Goal: Transaction & Acquisition: Book appointment/travel/reservation

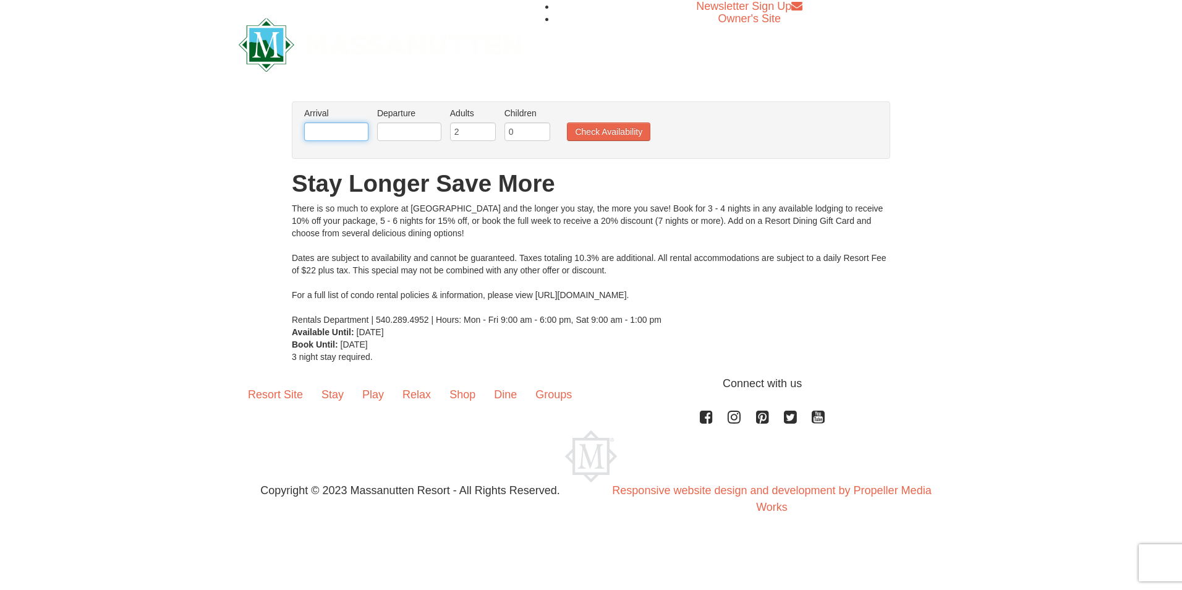
click at [351, 130] on input "text" at bounding box center [336, 131] width 64 height 19
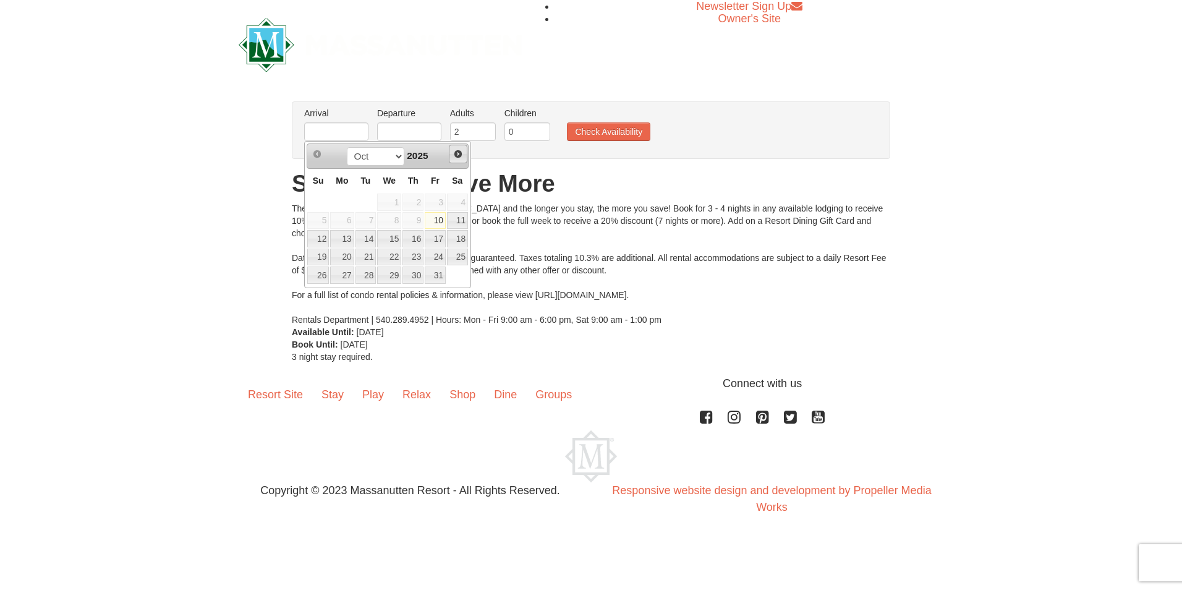
click at [458, 155] on span "Next" at bounding box center [458, 154] width 10 height 10
click at [369, 257] on link "23" at bounding box center [366, 257] width 21 height 17
type input "[DATE]"
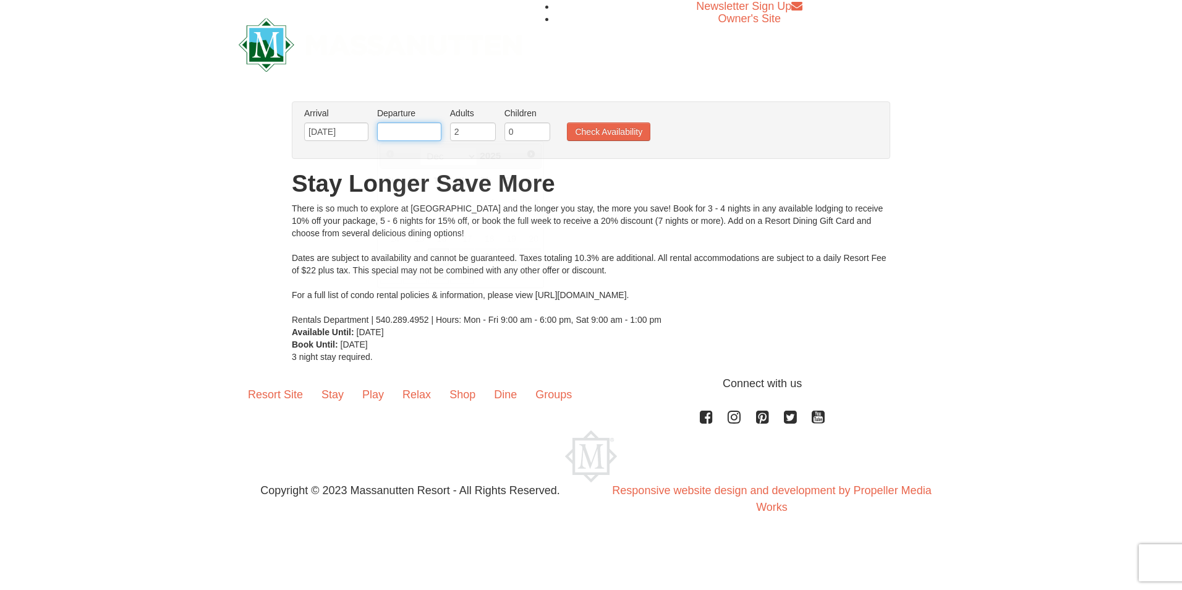
click at [422, 131] on input "text" at bounding box center [409, 131] width 64 height 19
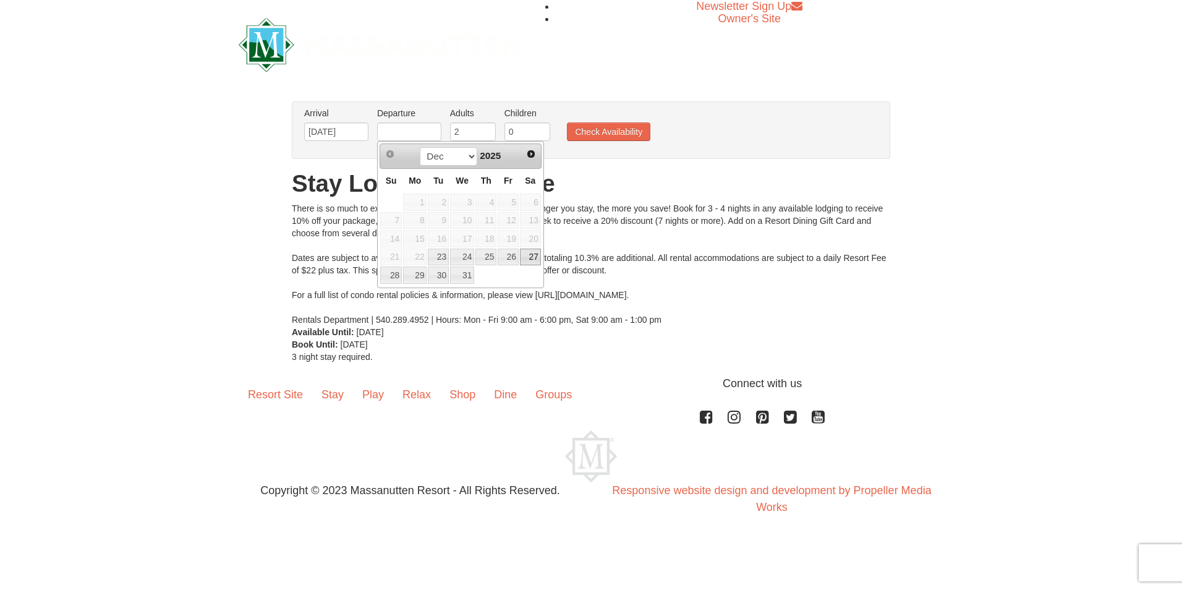
click at [531, 255] on link "27" at bounding box center [530, 257] width 21 height 17
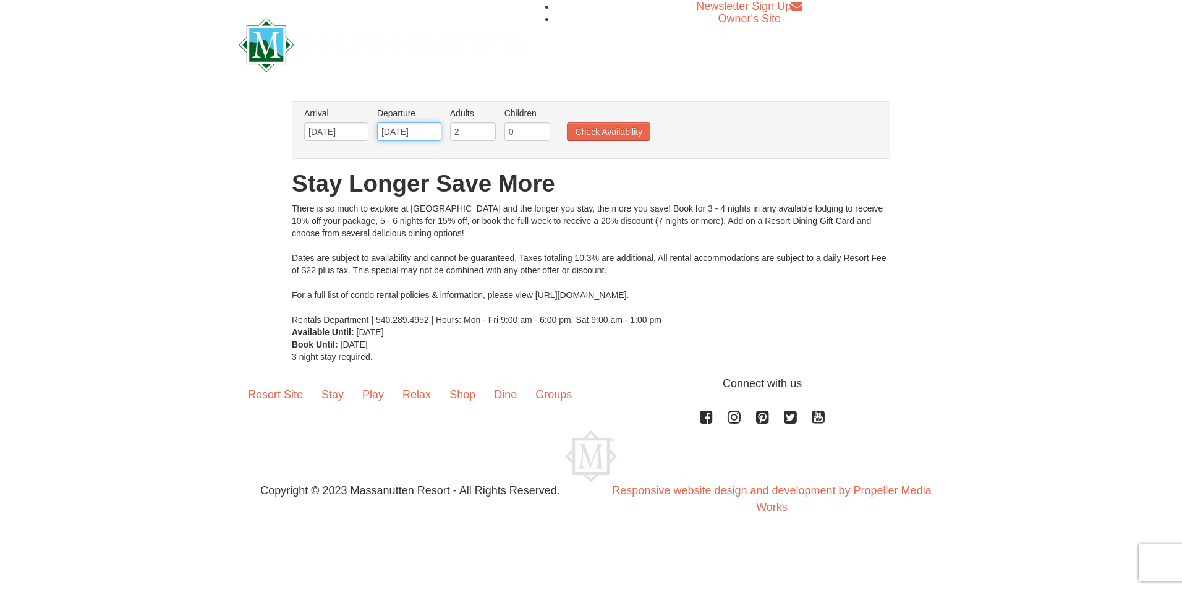
click at [432, 132] on input "12/27/2025" at bounding box center [409, 131] width 64 height 19
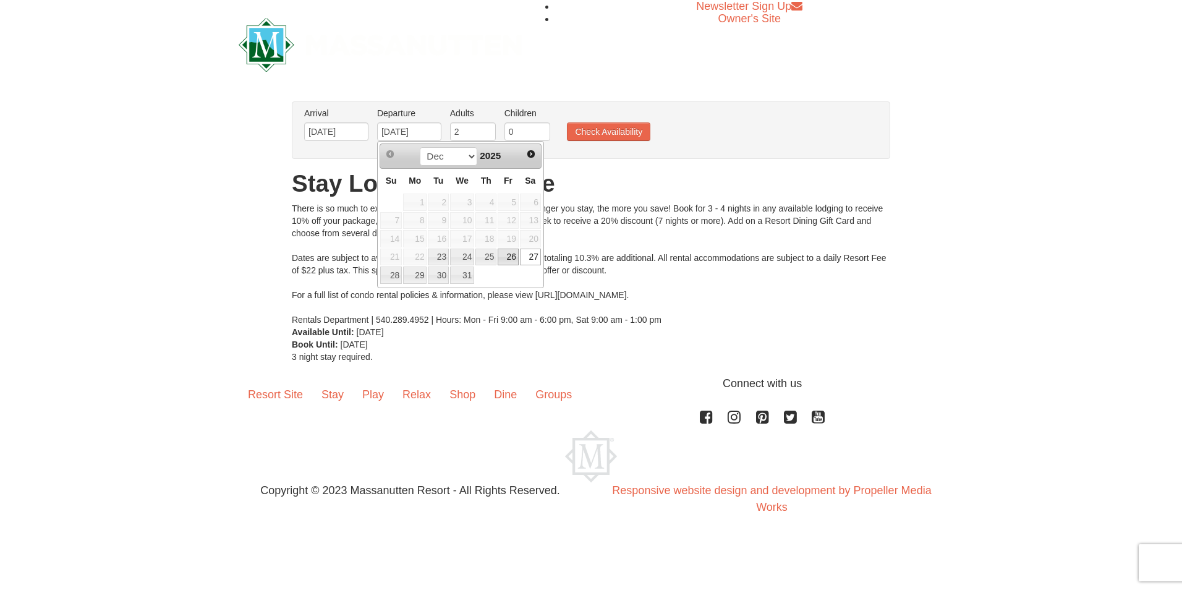
click at [513, 255] on link "26" at bounding box center [508, 257] width 21 height 17
type input "12/26/2025"
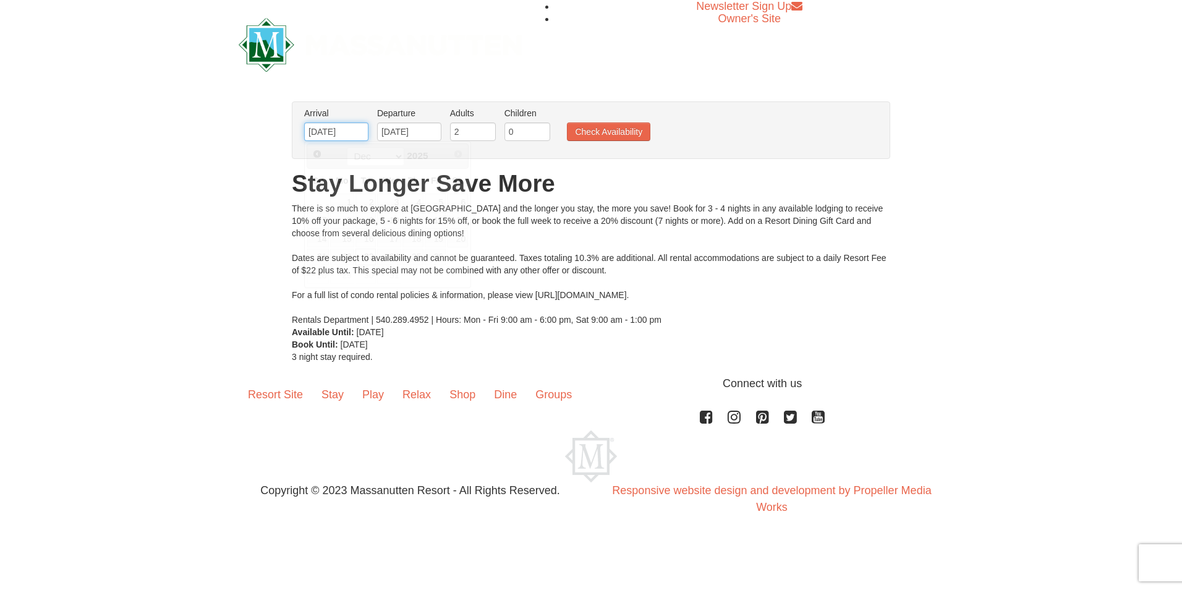
click at [359, 129] on input "[DATE]" at bounding box center [336, 131] width 64 height 19
click at [472, 134] on input "2" at bounding box center [473, 131] width 46 height 19
type input "3"
click at [489, 127] on input "3" at bounding box center [473, 131] width 46 height 19
click at [522, 127] on input "0" at bounding box center [528, 131] width 46 height 19
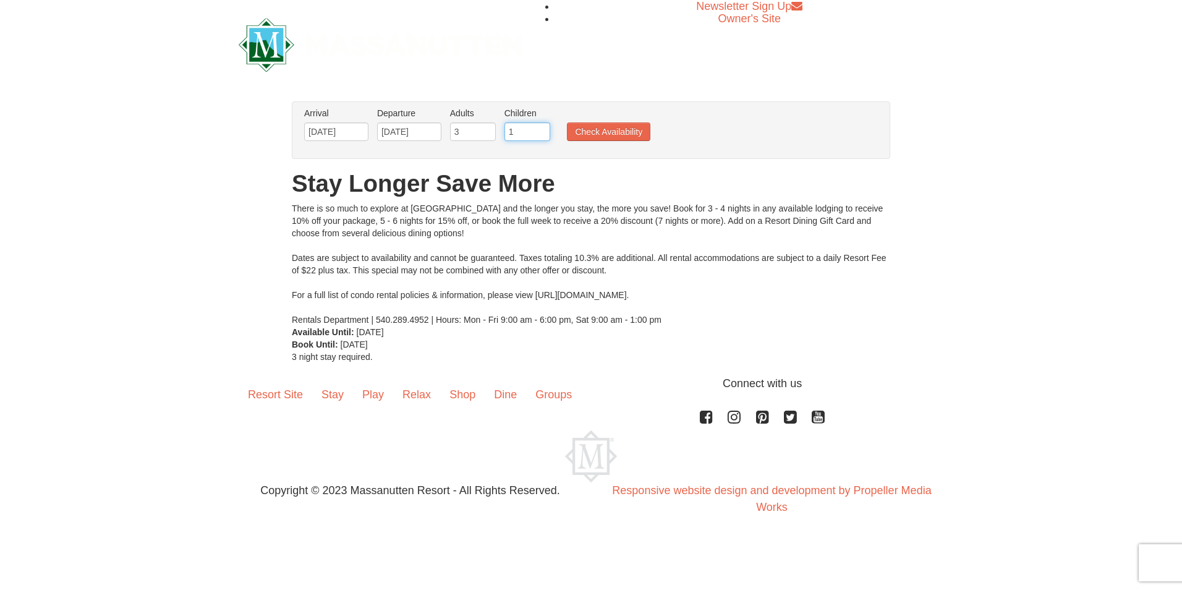
click at [540, 127] on input "1" at bounding box center [528, 131] width 46 height 19
click at [540, 127] on input "2" at bounding box center [528, 131] width 46 height 19
click at [540, 127] on input "3" at bounding box center [528, 131] width 46 height 19
type input "2"
click at [542, 135] on input "2" at bounding box center [528, 131] width 46 height 19
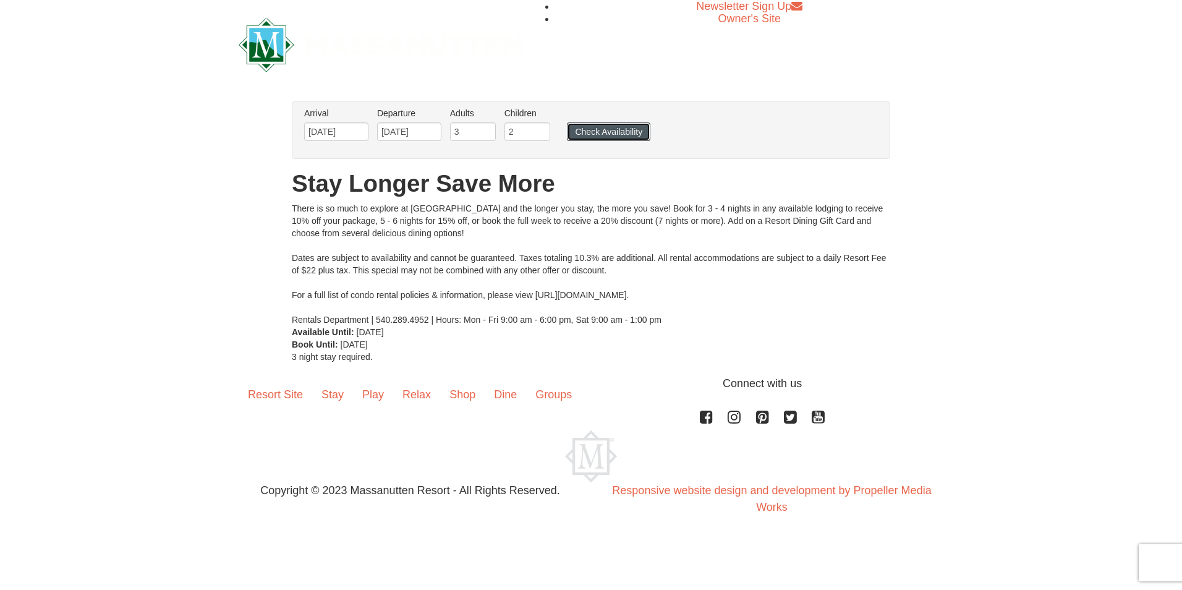
click at [590, 133] on button "Check Availability" at bounding box center [608, 131] width 83 height 19
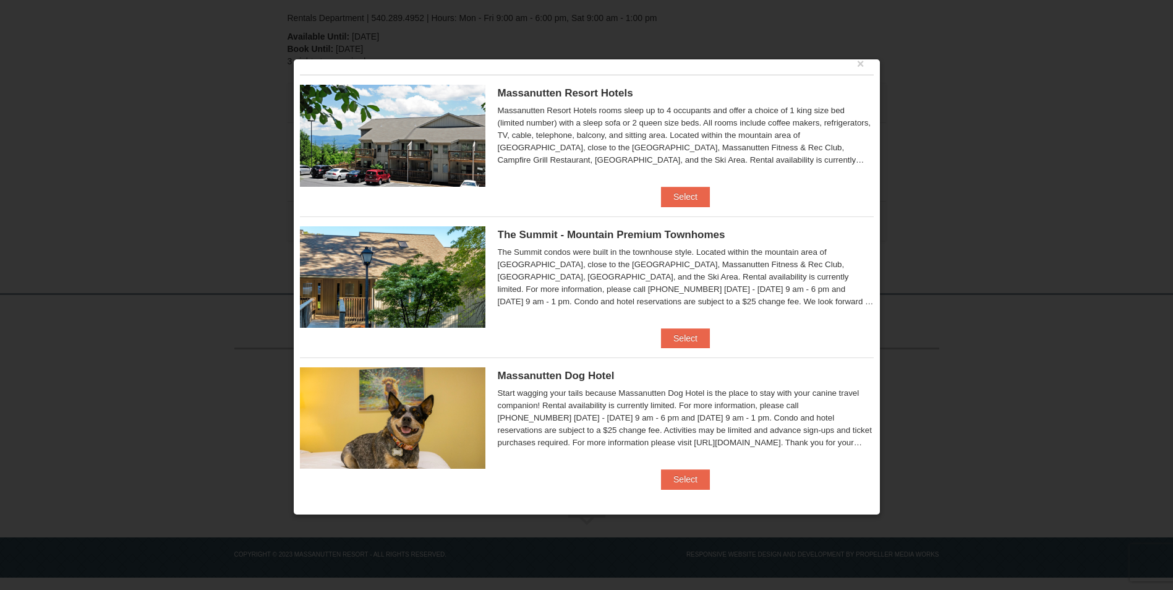
scroll to position [17, 0]
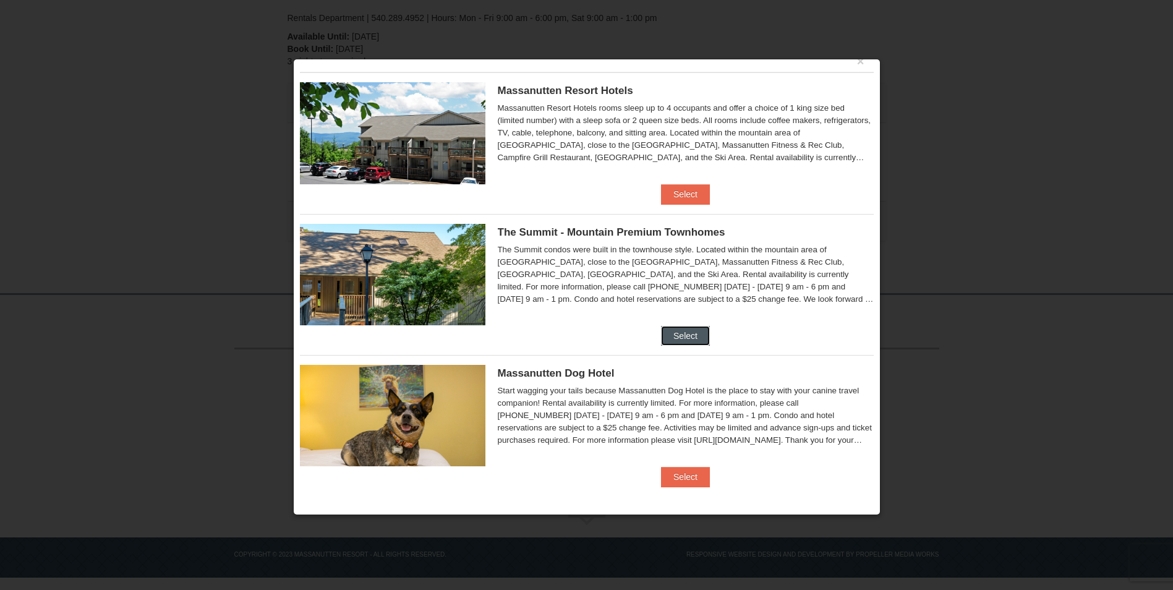
click at [685, 335] on button "Select" at bounding box center [685, 336] width 49 height 20
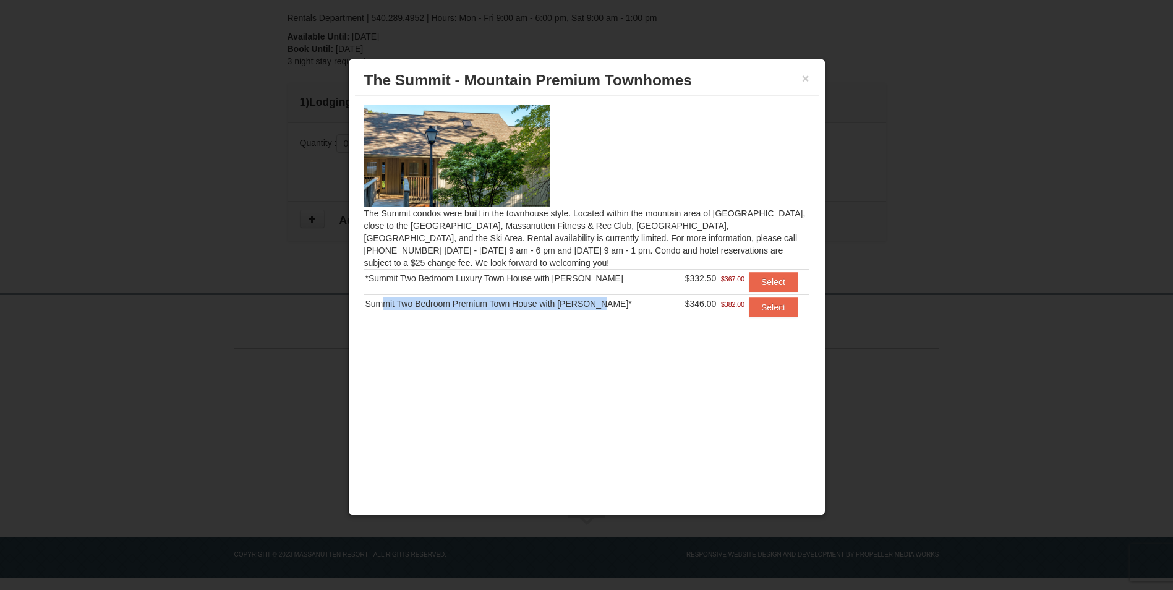
drag, startPoint x: 378, startPoint y: 306, endPoint x: 608, endPoint y: 307, distance: 230.7
click at [608, 307] on div "Summit Two Bedroom Premium Town House with Jacuzzi*" at bounding box center [519, 303] width 308 height 12
click at [386, 234] on div "The Summit condos were built in the townhouse style. Located within the mountai…" at bounding box center [587, 218] width 464 height 245
click at [761, 310] on button "Select" at bounding box center [773, 307] width 49 height 20
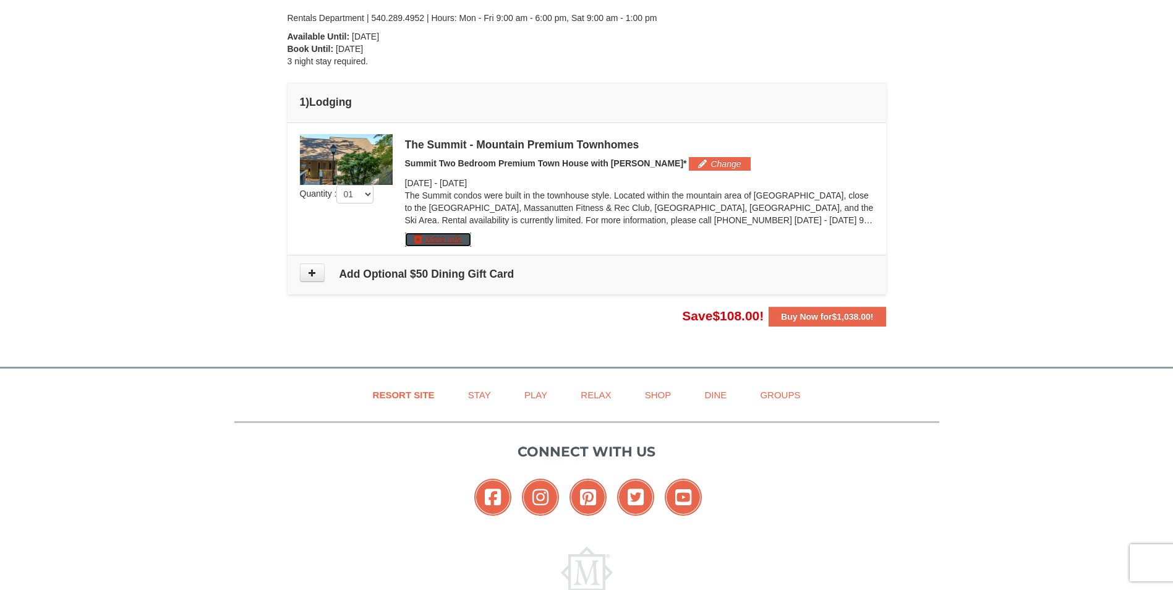
click at [416, 238] on button "More Info" at bounding box center [438, 240] width 66 height 14
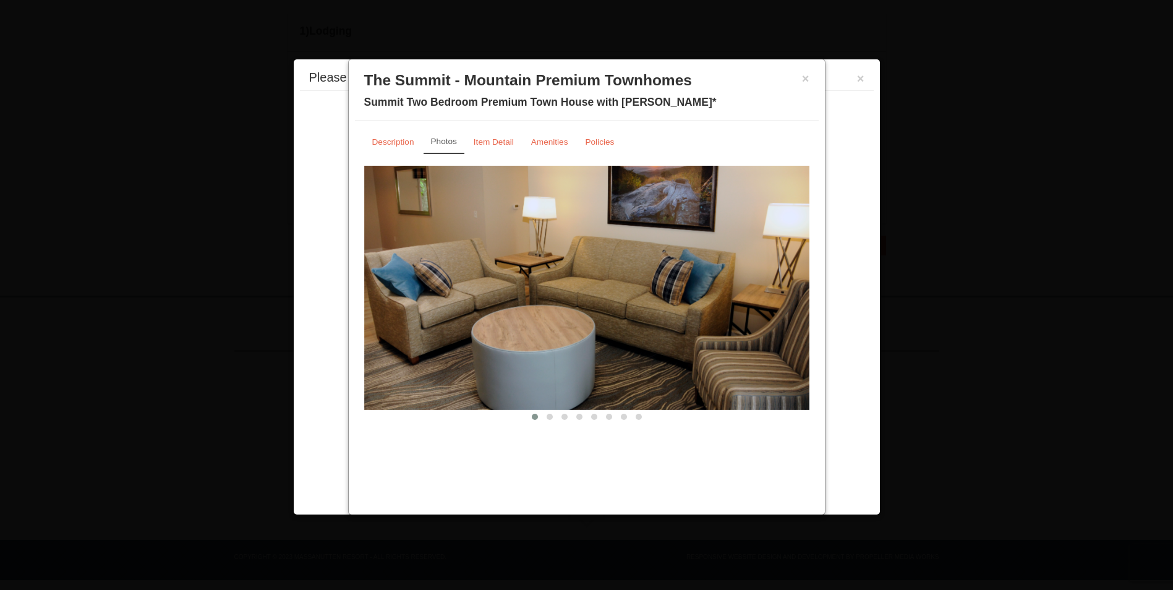
scroll to position [345, 0]
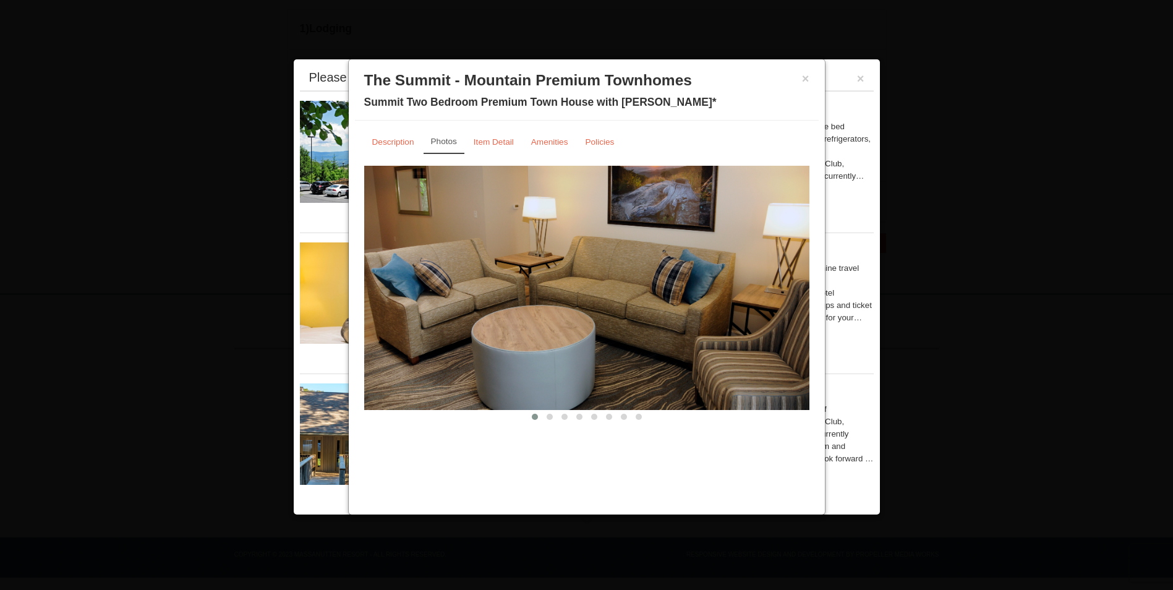
click at [803, 294] on img at bounding box center [586, 288] width 445 height 244
click at [591, 334] on img at bounding box center [586, 288] width 445 height 244
click at [551, 416] on span at bounding box center [550, 417] width 6 height 6
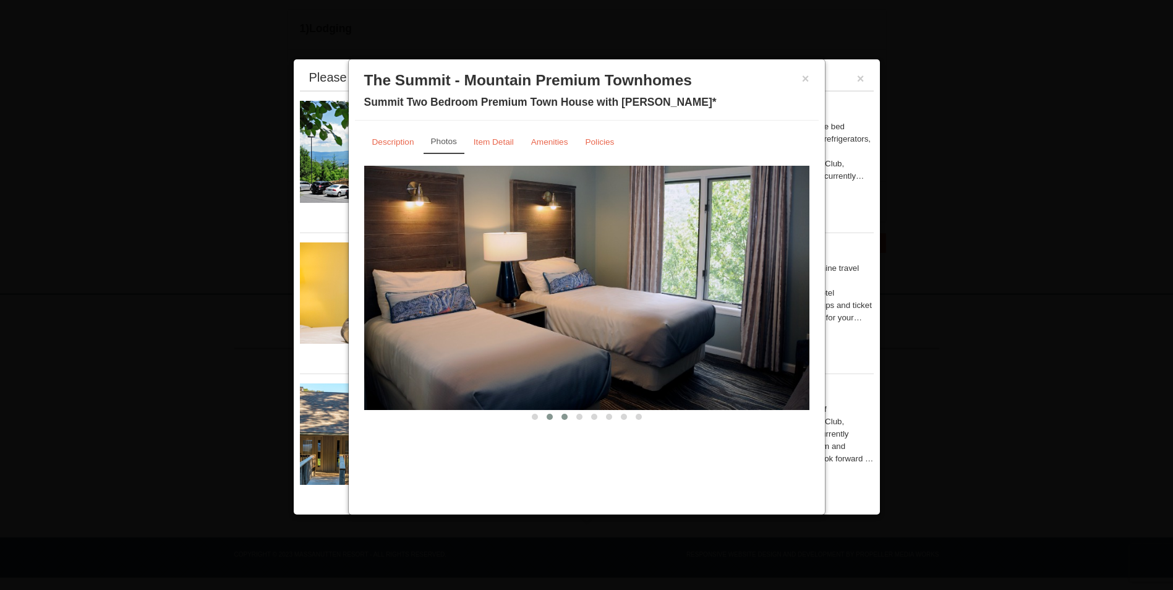
click at [565, 416] on span at bounding box center [564, 417] width 6 height 6
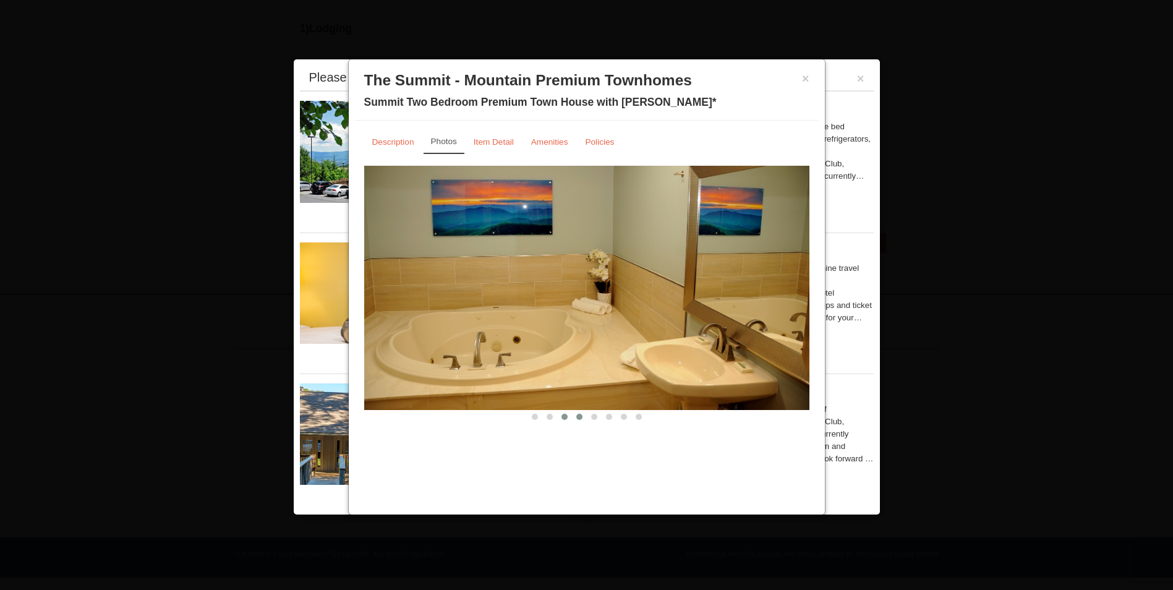
click at [576, 416] on span at bounding box center [579, 417] width 6 height 6
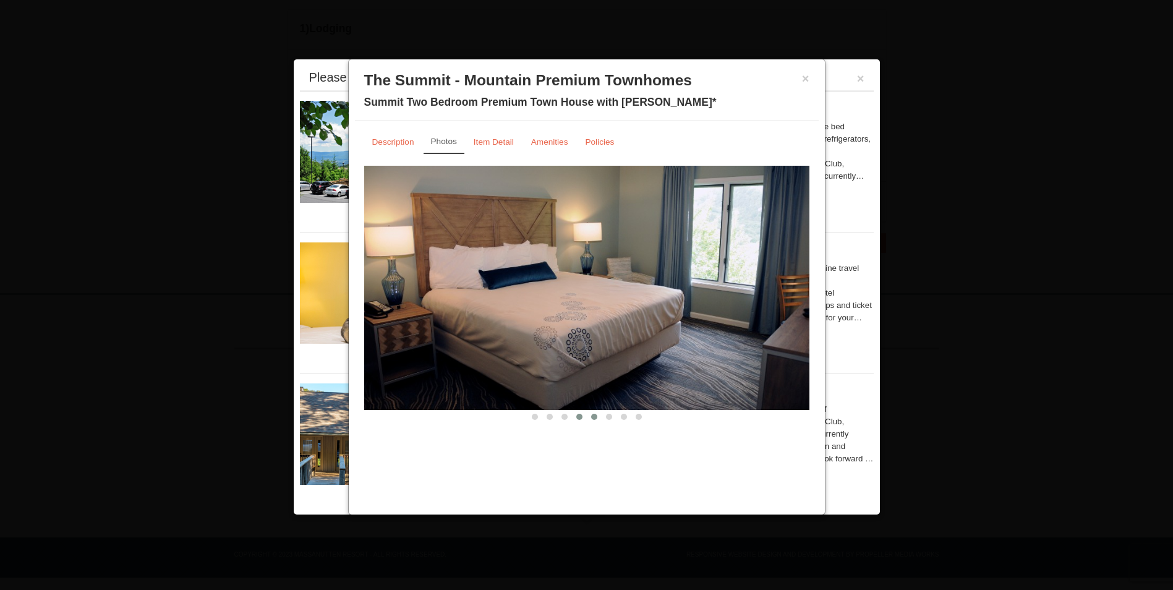
click at [596, 416] on span at bounding box center [594, 417] width 6 height 6
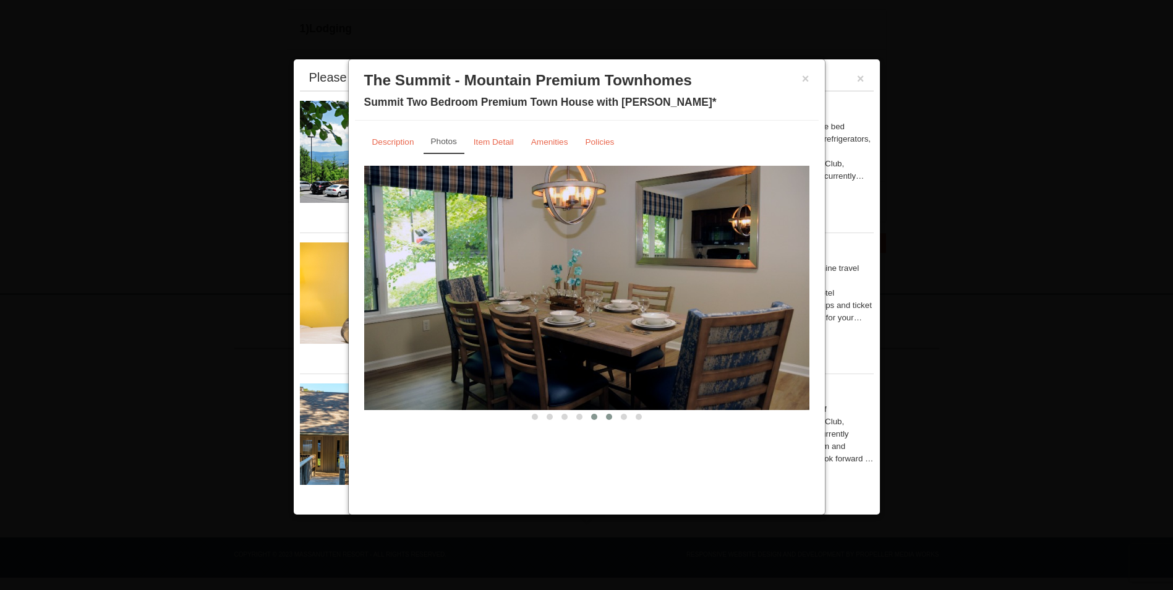
click at [608, 416] on span at bounding box center [609, 417] width 6 height 6
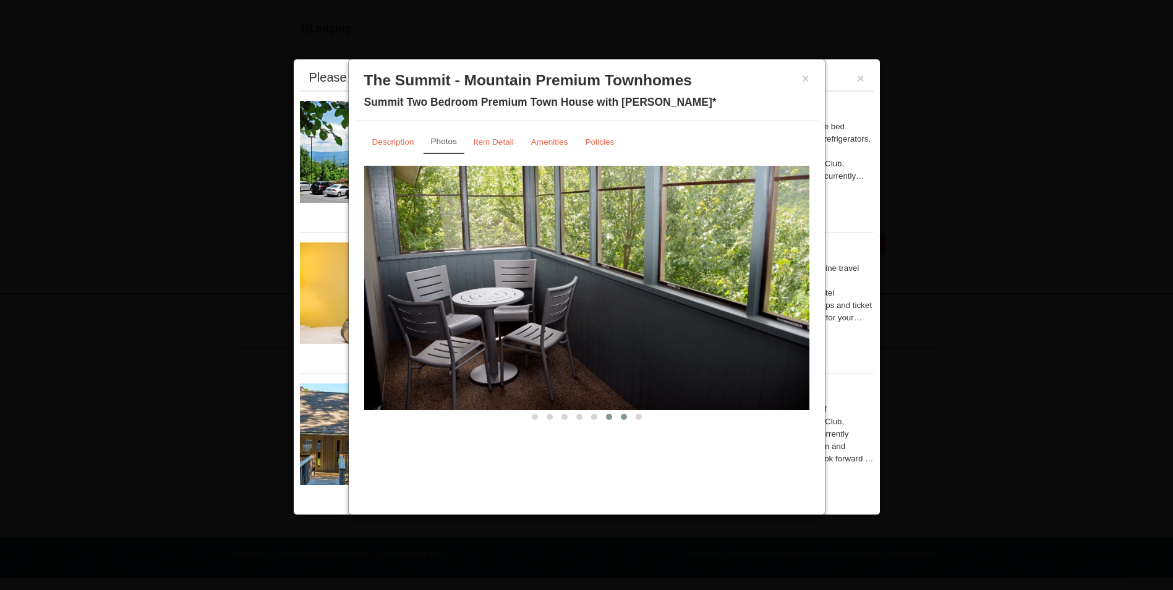
click at [621, 416] on span at bounding box center [624, 417] width 6 height 6
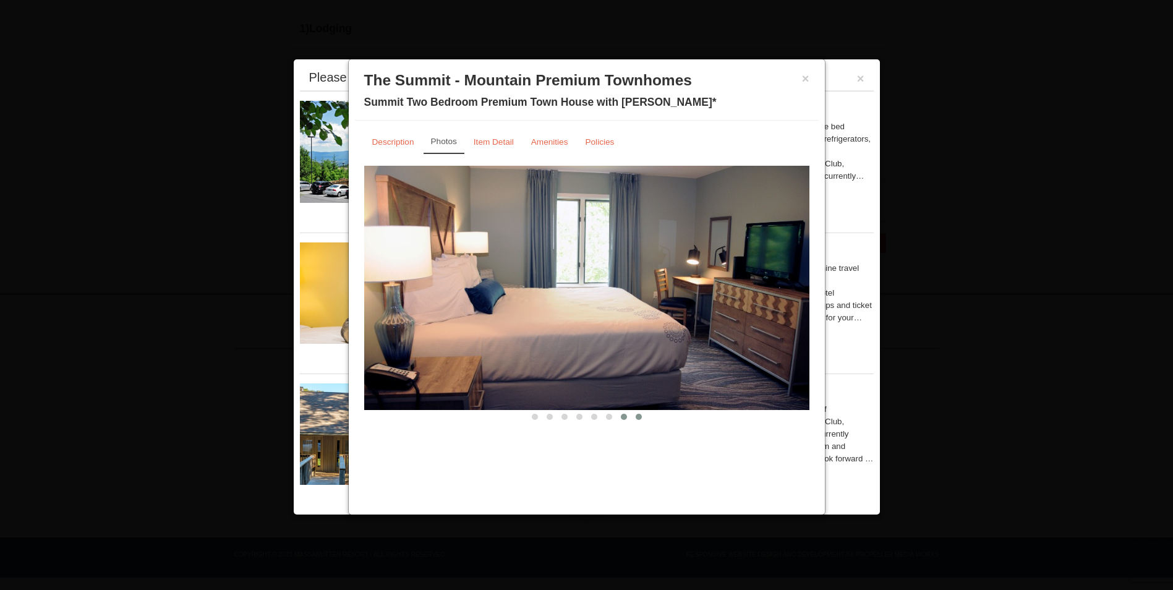
click at [639, 416] on span at bounding box center [639, 417] width 6 height 6
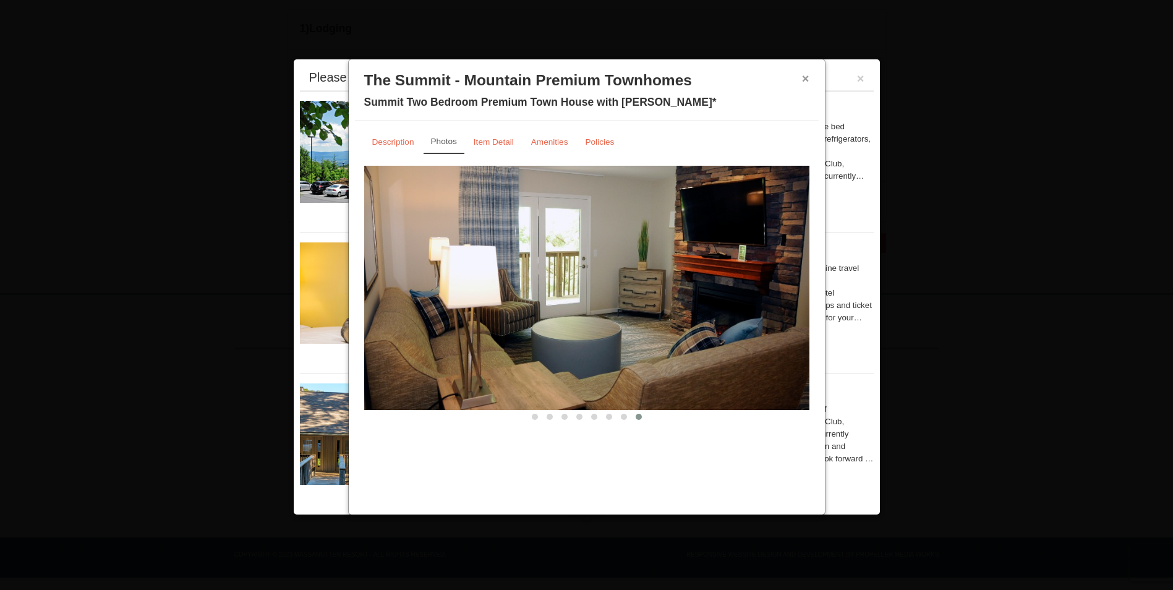
click at [803, 80] on button "×" at bounding box center [805, 78] width 7 height 12
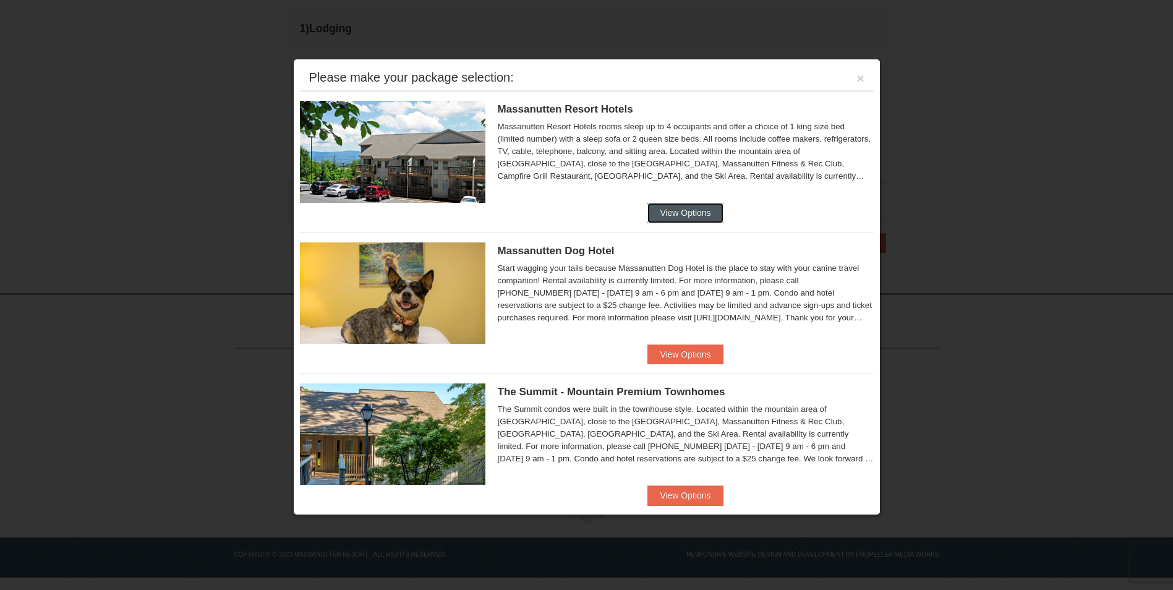
click at [680, 211] on button "View Options" at bounding box center [684, 213] width 75 height 20
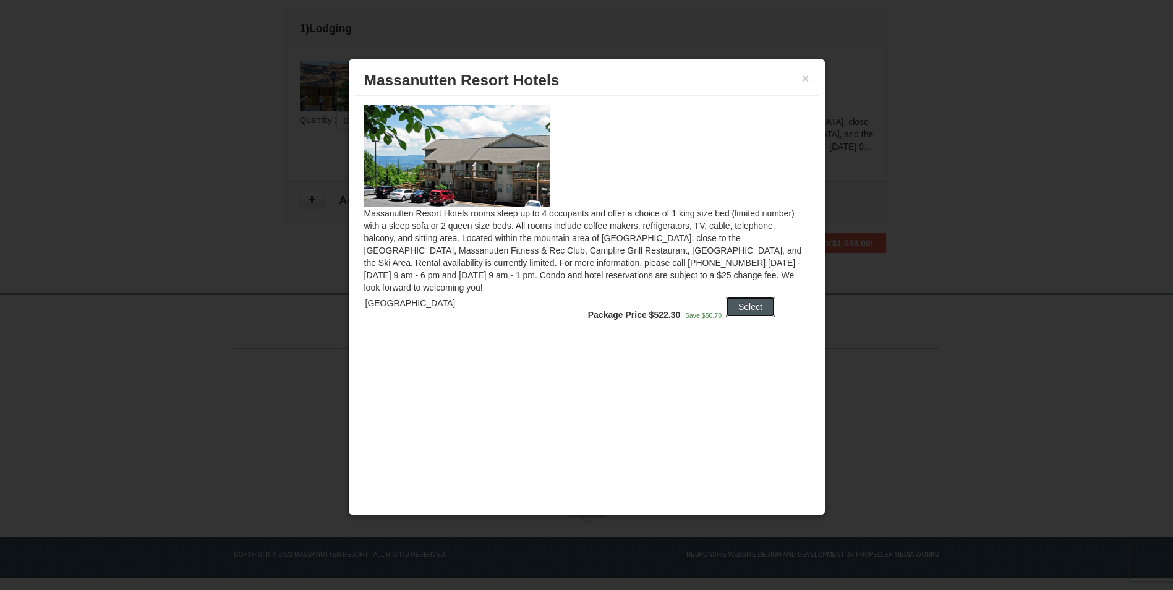
click at [737, 304] on button "Select" at bounding box center [750, 307] width 49 height 20
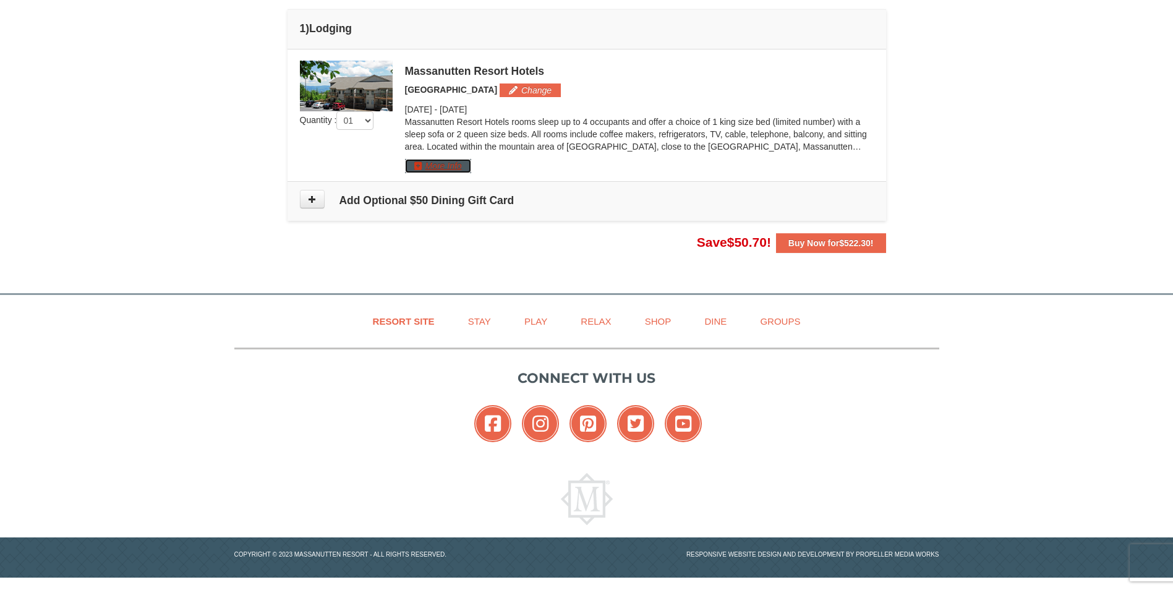
click at [443, 166] on button "More Info" at bounding box center [438, 166] width 66 height 14
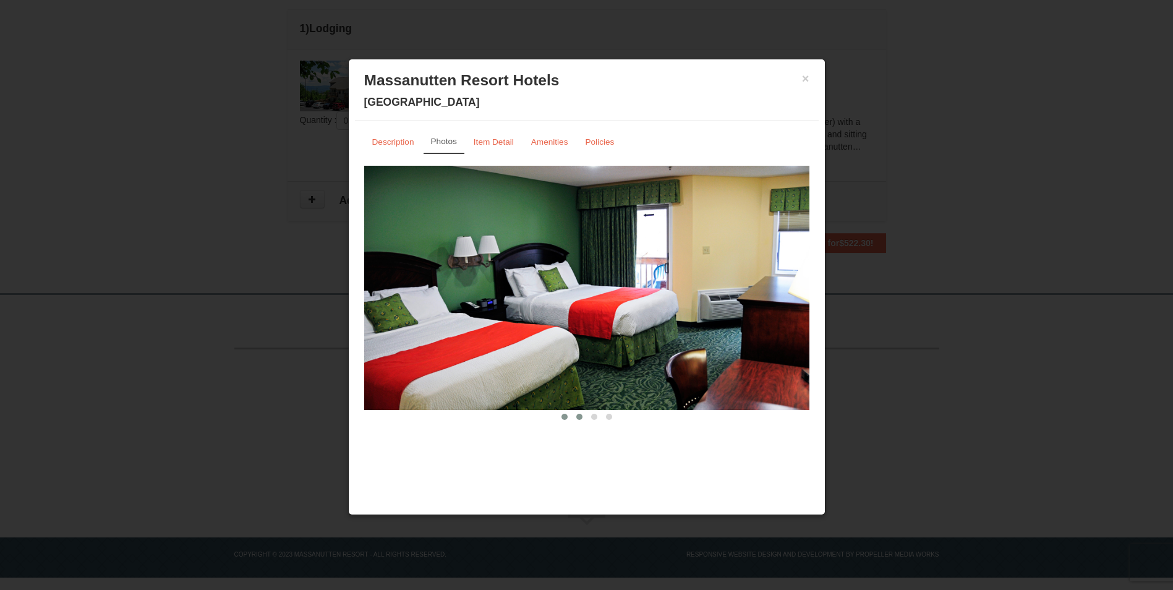
click at [579, 416] on span at bounding box center [579, 417] width 6 height 6
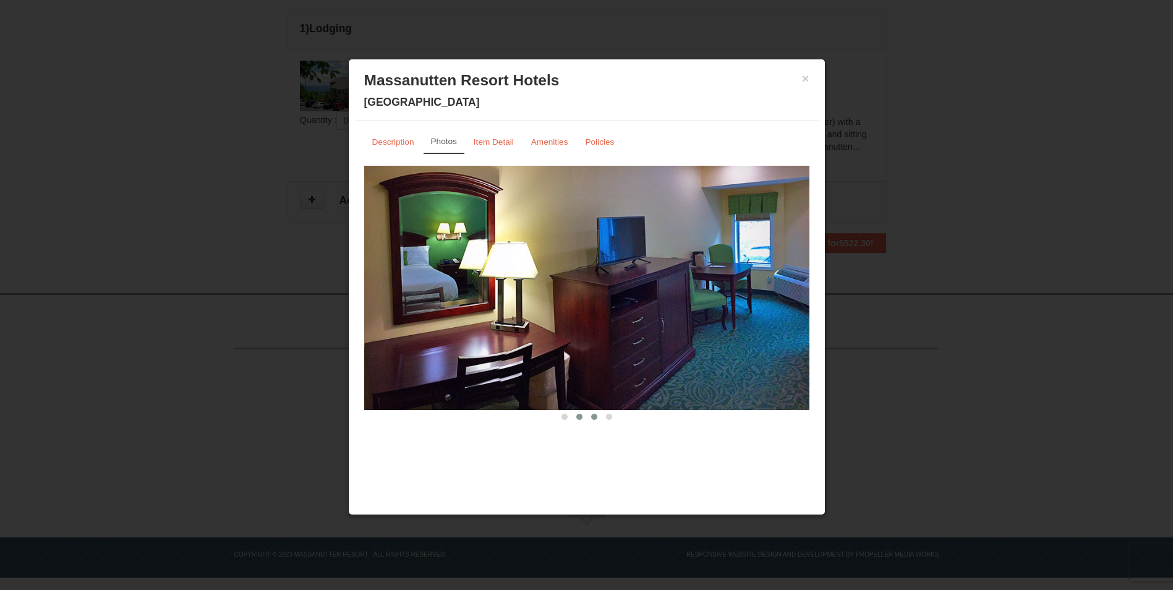
click at [591, 416] on span at bounding box center [594, 417] width 6 height 6
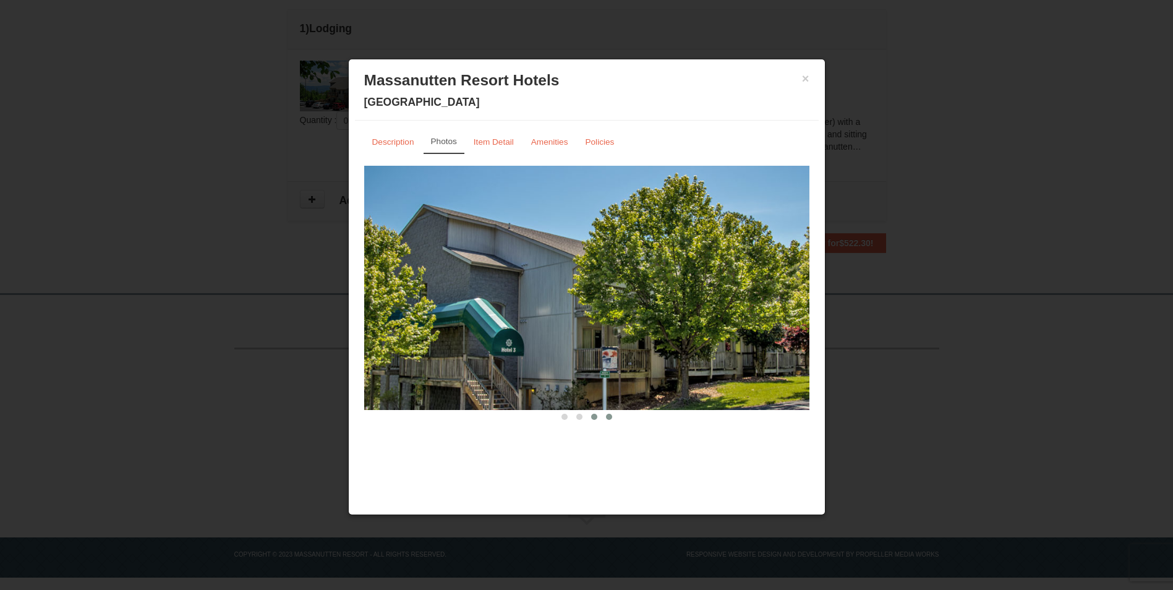
click at [609, 417] on span at bounding box center [609, 417] width 6 height 6
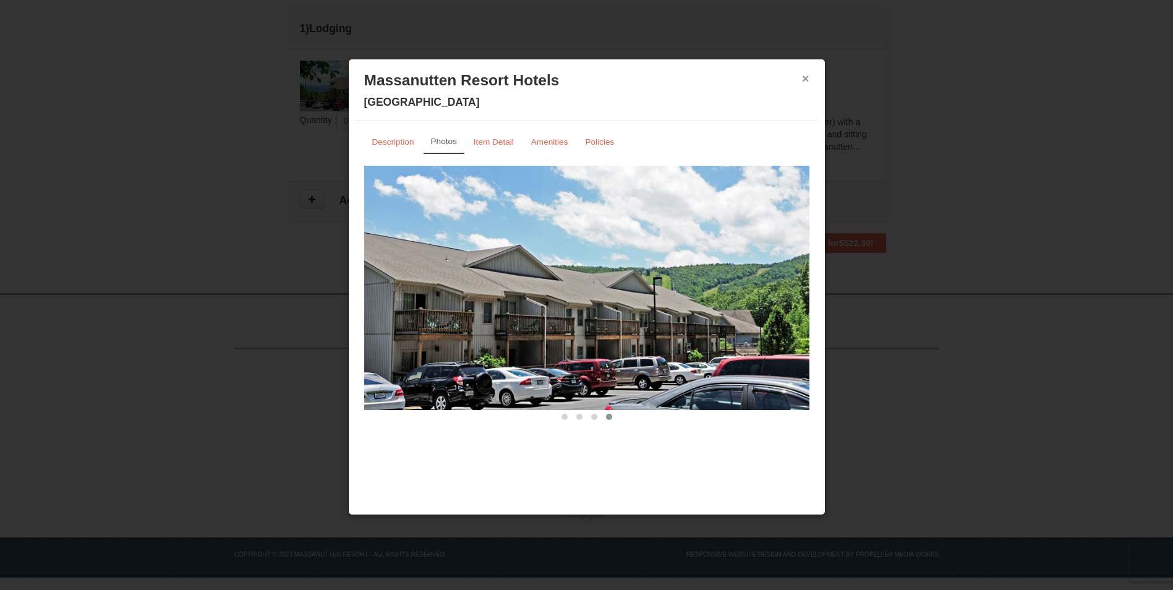
click at [802, 82] on button "×" at bounding box center [805, 78] width 7 height 12
